Goal: Task Accomplishment & Management: Use online tool/utility

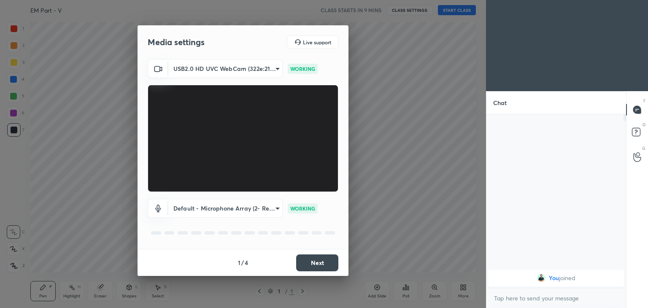
click at [317, 262] on button "Next" at bounding box center [317, 262] width 42 height 17
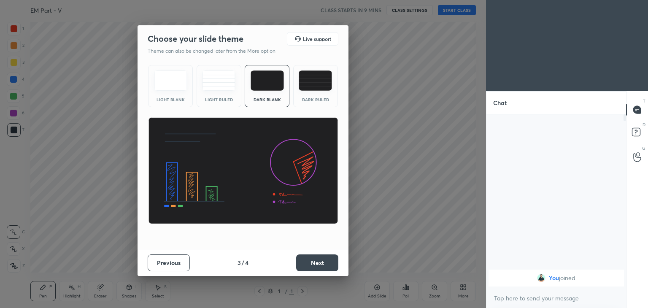
click at [317, 265] on button "Next" at bounding box center [317, 262] width 42 height 17
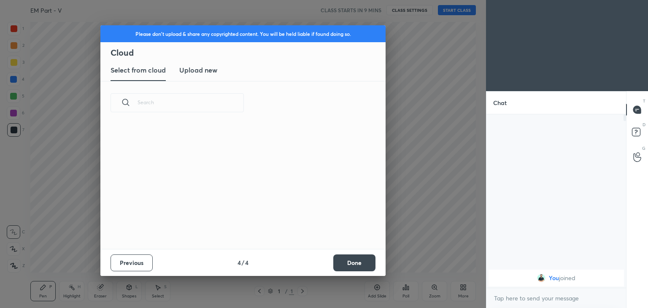
click at [355, 269] on button "Done" at bounding box center [354, 262] width 42 height 17
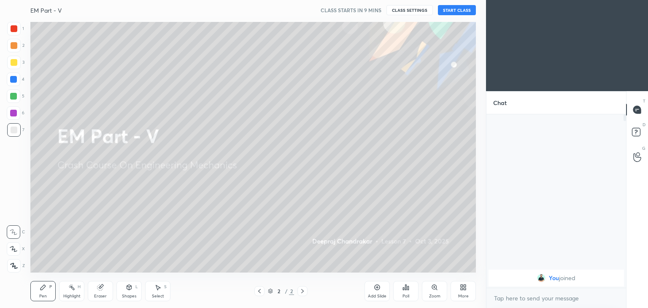
click at [460, 9] on button "START CLASS" at bounding box center [457, 10] width 38 height 10
click at [465, 9] on button "End Class" at bounding box center [458, 10] width 35 height 10
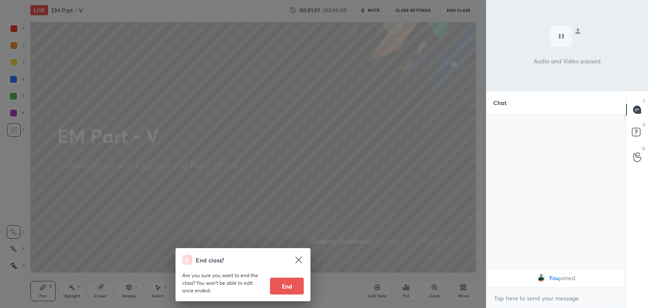
click at [290, 292] on button "End" at bounding box center [287, 285] width 34 height 17
type textarea "x"
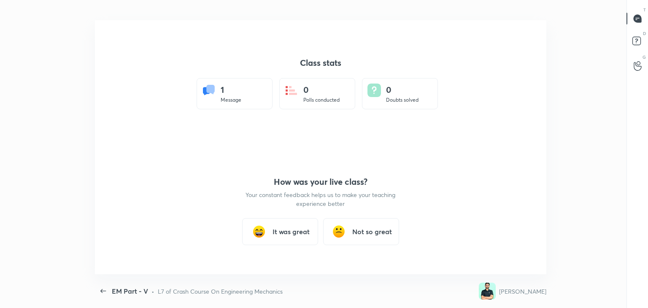
scroll to position [254, 641]
